Goal: Task Accomplishment & Management: Use online tool/utility

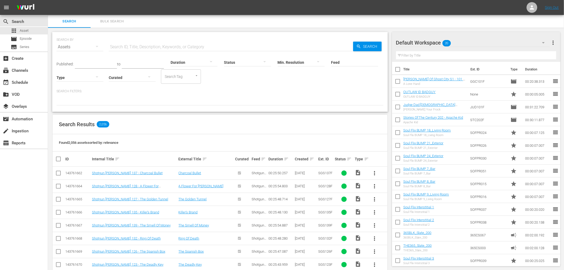
click at [306, 159] on div "Created sort" at bounding box center [306, 159] width 22 height 6
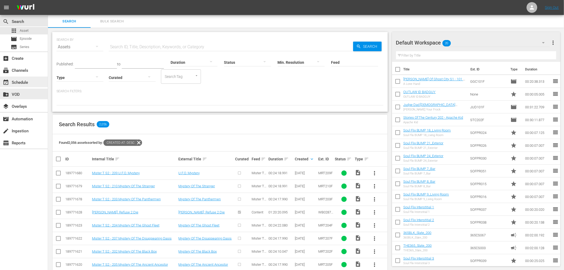
click at [28, 86] on div "event_available Schedule" at bounding box center [24, 81] width 48 height 11
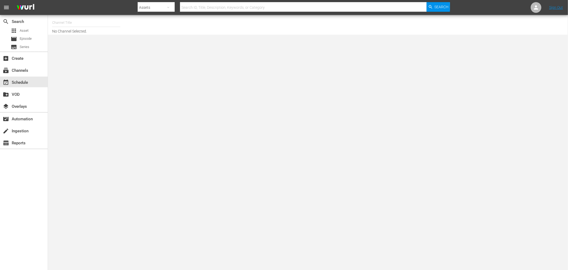
click at [94, 22] on input "text" at bounding box center [86, 22] width 68 height 13
click at [94, 37] on div "Soul Flix (1949 - free_tv_networks_pamgrierssoulflix_1)" at bounding box center [125, 37] width 138 height 13
type input "Soul Flix (1949 - free_tv_networks_pamgrierssoulflix_1)"
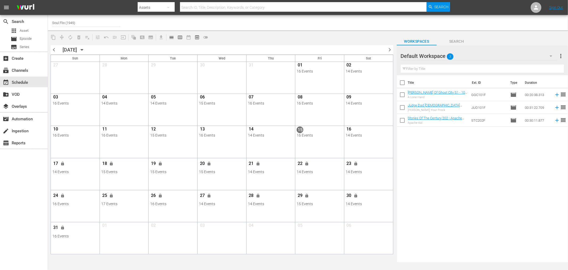
drag, startPoint x: 388, startPoint y: 49, endPoint x: 564, endPoint y: 48, distance: 176.1
click at [388, 49] on span "chevron_right" at bounding box center [390, 49] width 7 height 7
